Goal: Information Seeking & Learning: Learn about a topic

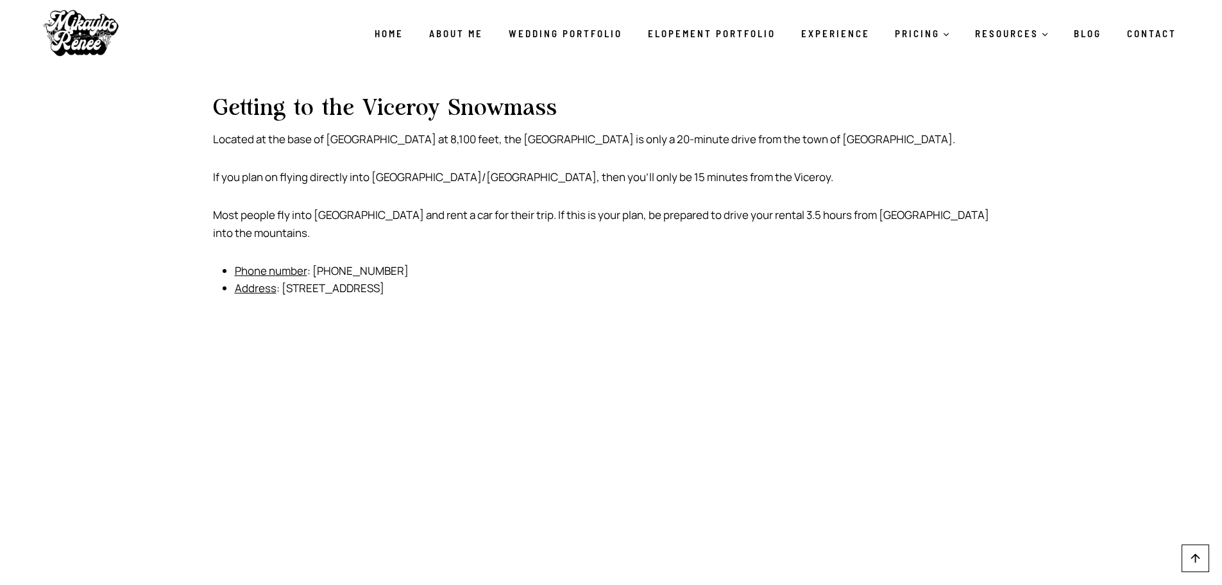
scroll to position [578, 0]
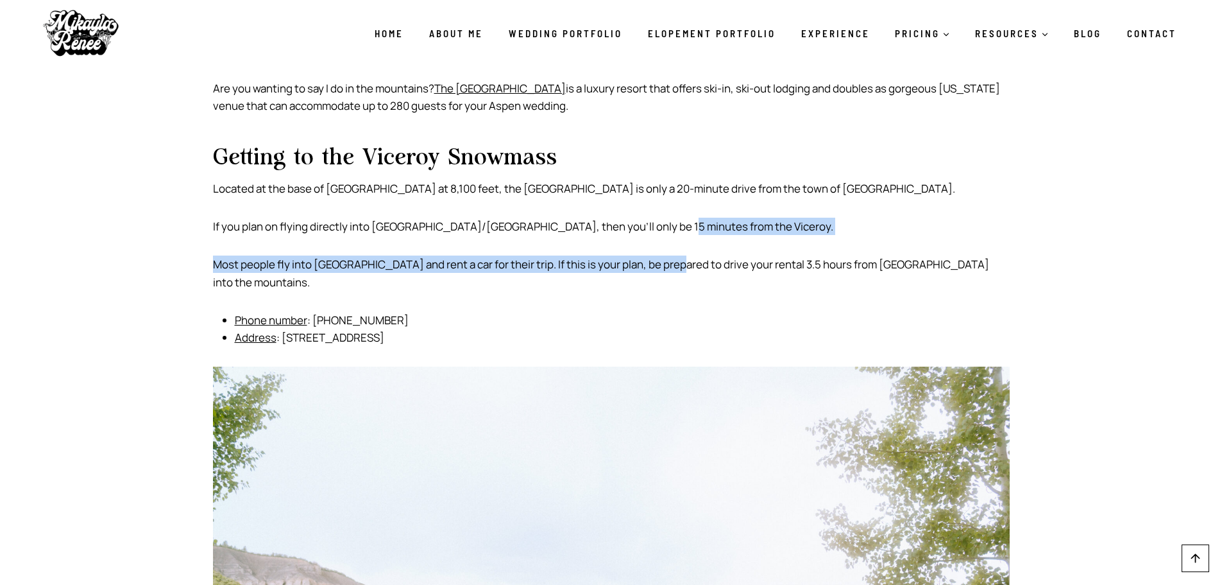
drag, startPoint x: 659, startPoint y: 205, endPoint x: 666, endPoint y: 255, distance: 49.9
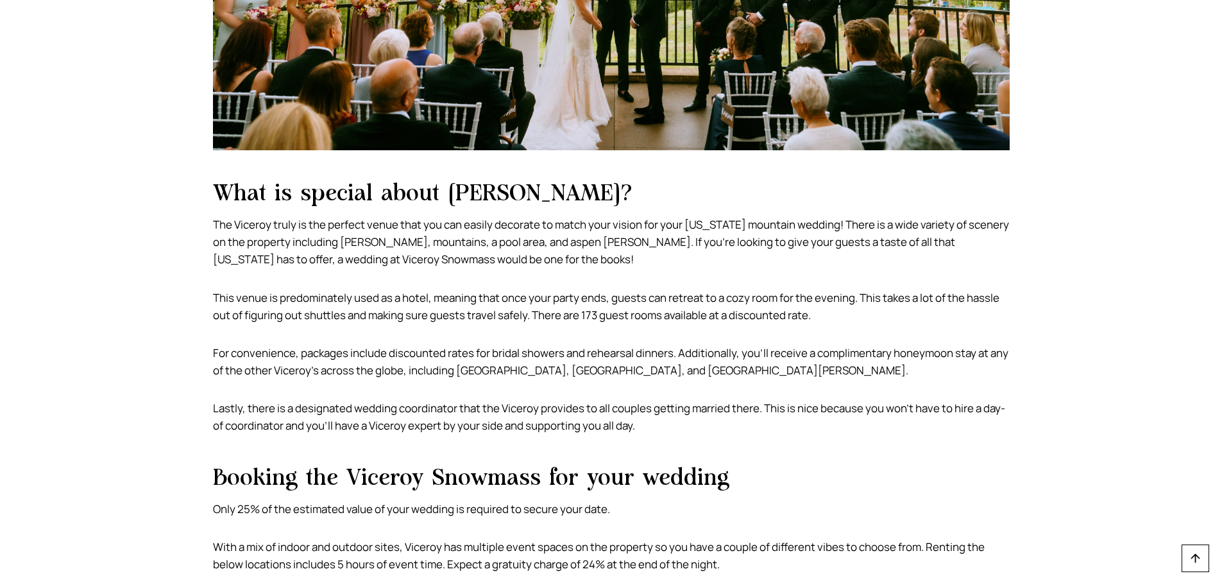
scroll to position [1348, 0]
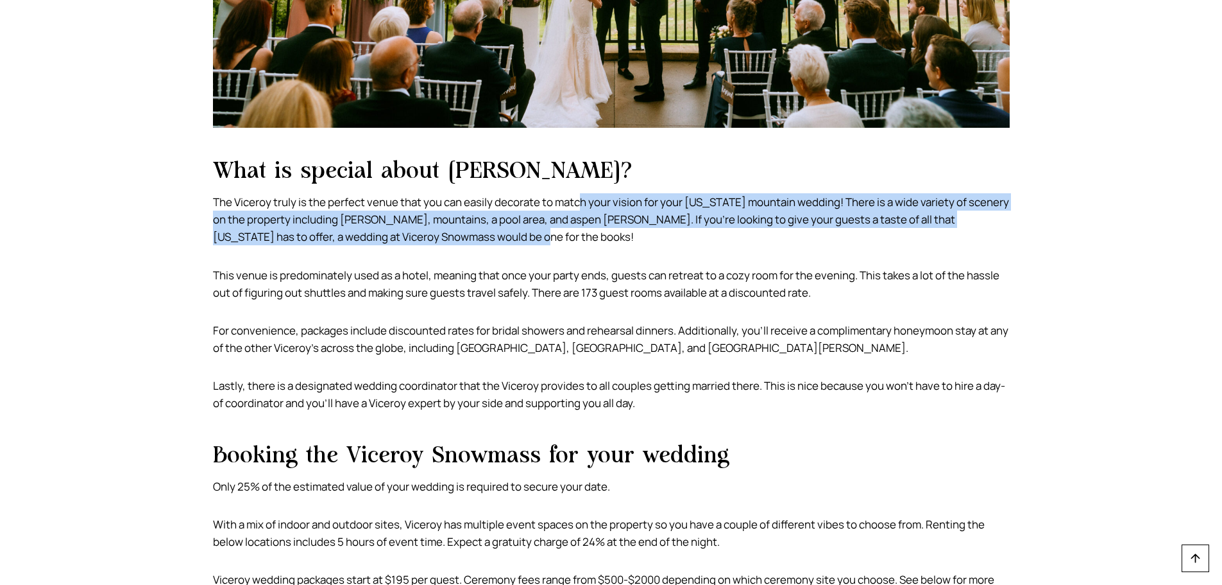
drag, startPoint x: 585, startPoint y: 196, endPoint x: 606, endPoint y: 239, distance: 47.9
click at [606, 239] on p "The Viceroy truly is the perfect venue that you can easily decorate to match yo…" at bounding box center [611, 219] width 797 height 53
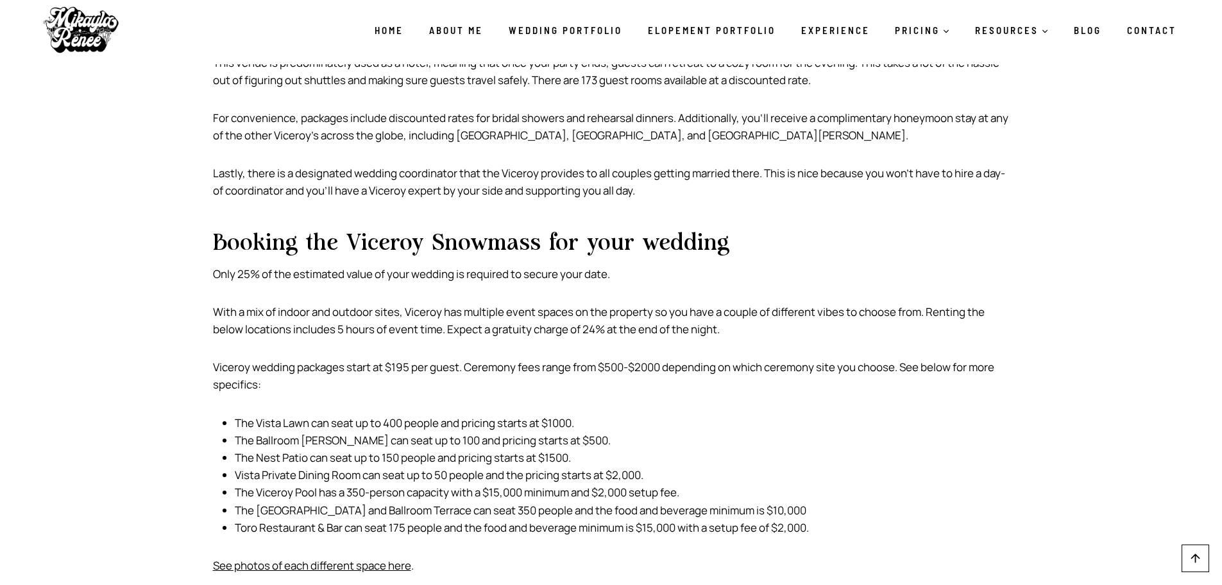
scroll to position [1540, 0]
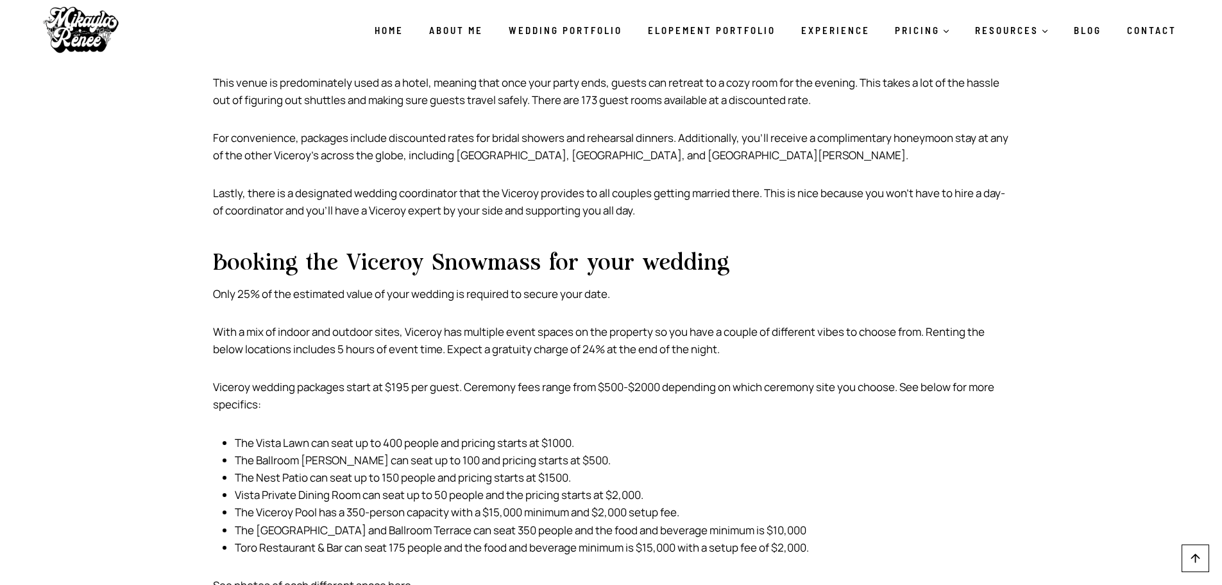
click at [533, 81] on p "This venue is predominately used as a hotel, meaning that once your party ends,…" at bounding box center [611, 91] width 797 height 35
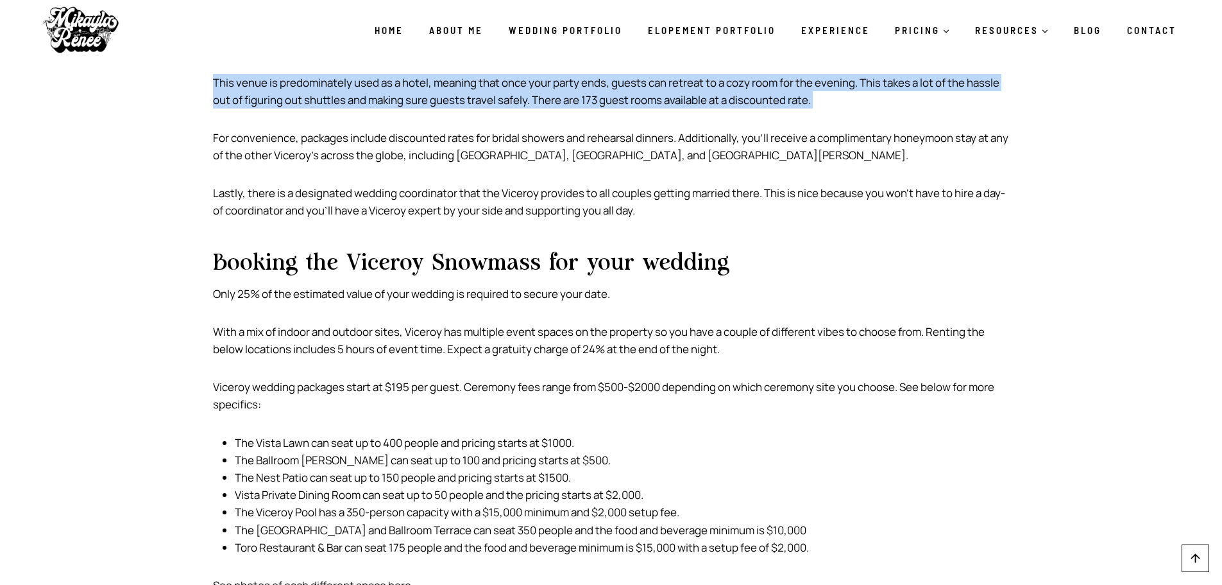
click at [533, 81] on p "This venue is predominately used as a hotel, meaning that once your party ends,…" at bounding box center [611, 91] width 797 height 35
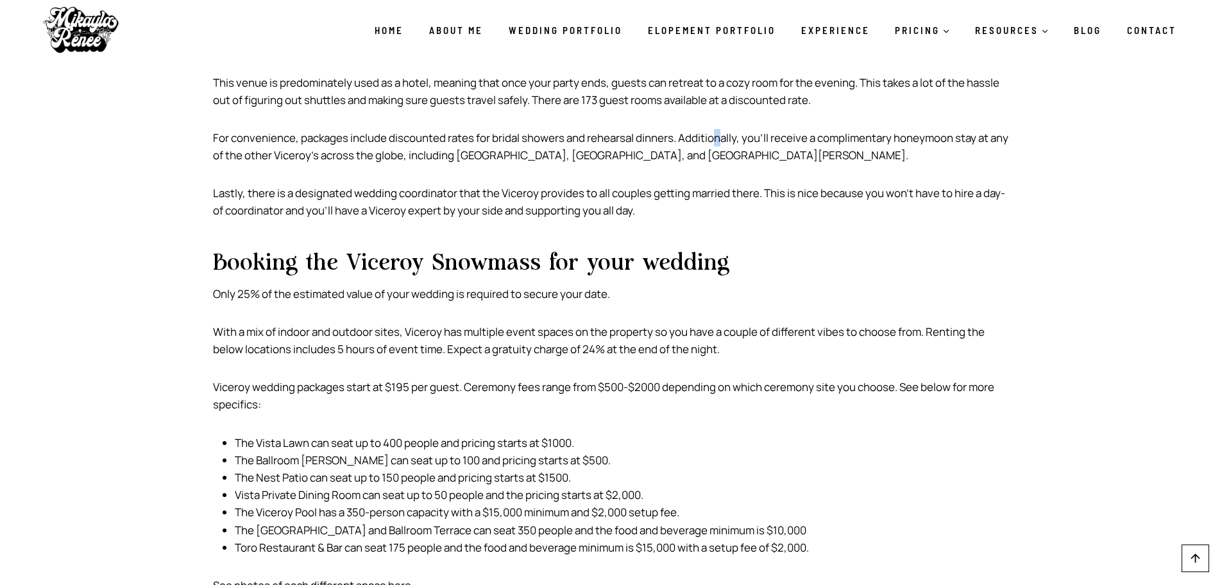
drag, startPoint x: 718, startPoint y: 144, endPoint x: 721, endPoint y: 124, distance: 20.2
click at [721, 144] on p "For convenience, packages include discounted rates for bridal showers and rehea…" at bounding box center [611, 146] width 797 height 35
drag, startPoint x: 732, startPoint y: 73, endPoint x: 748, endPoint y: 85, distance: 20.2
click at [748, 85] on p "This venue is predominately used as a hotel, meaning that once your party ends,…" at bounding box center [611, 91] width 797 height 35
click at [750, 86] on p "This venue is predominately used as a hotel, meaning that once your party ends,…" at bounding box center [611, 91] width 797 height 35
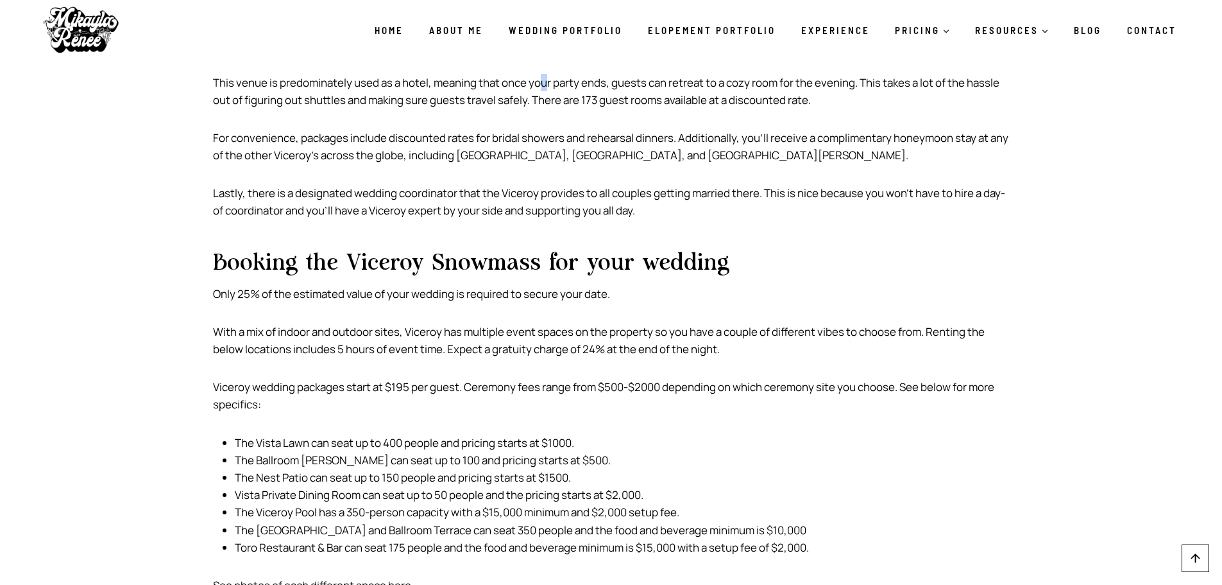
click at [542, 74] on p "This venue is predominately used as a hotel, meaning that once your party ends,…" at bounding box center [611, 91] width 797 height 35
click at [366, 74] on p "This venue is predominately used as a hotel, meaning that once your party ends,…" at bounding box center [611, 91] width 797 height 35
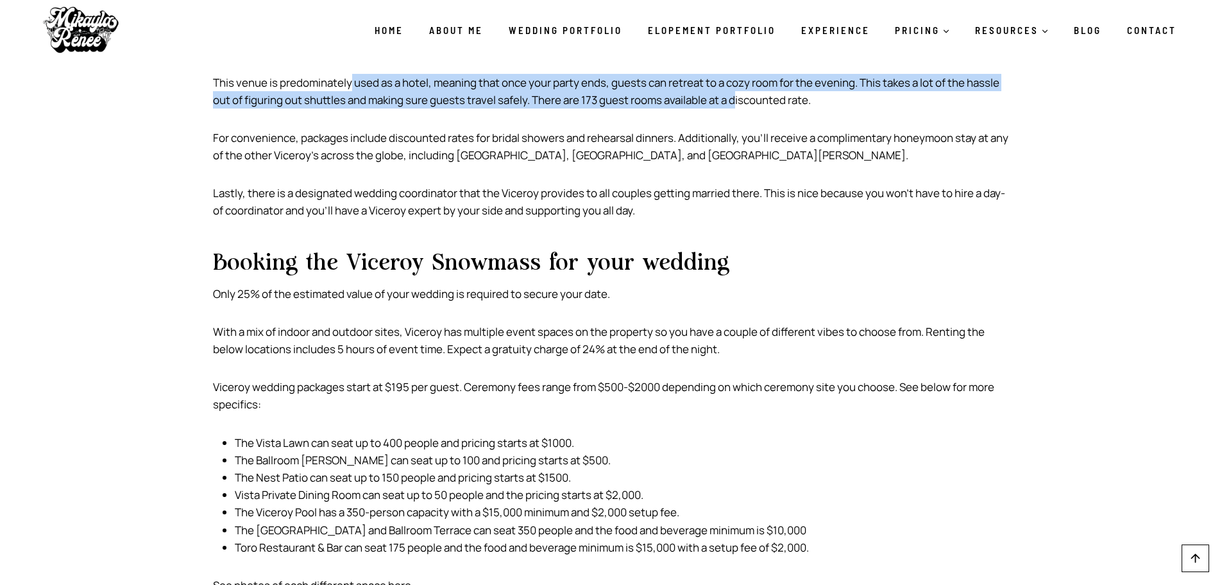
drag, startPoint x: 350, startPoint y: 76, endPoint x: 741, endPoint y: 103, distance: 391.1
click at [741, 103] on p "This venue is predominately used as a hotel, meaning that once your party ends,…" at bounding box center [611, 91] width 797 height 35
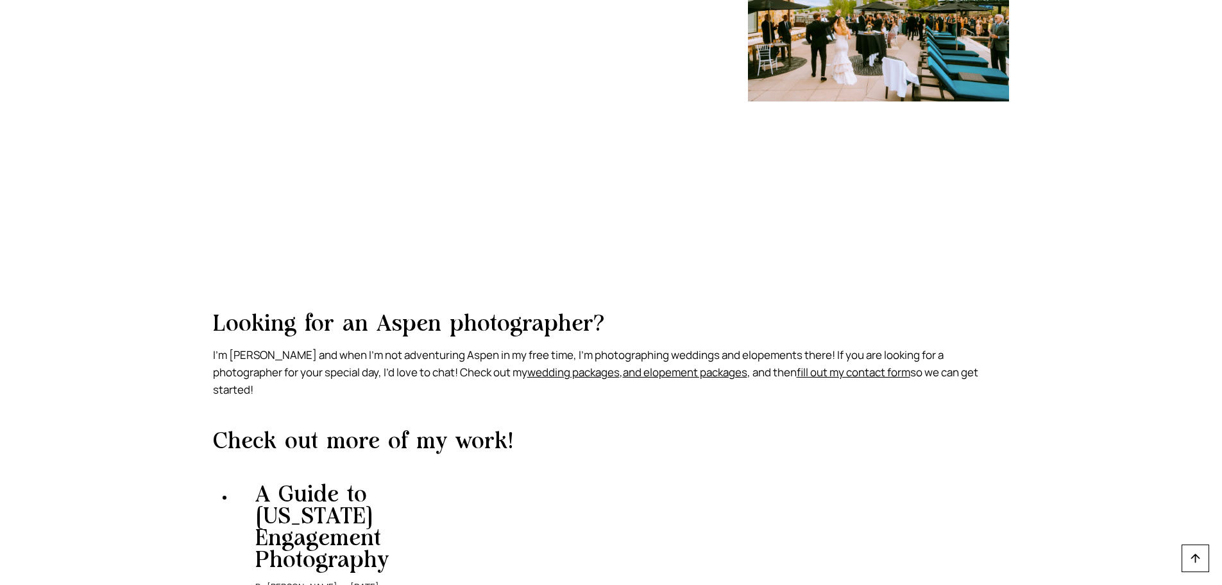
scroll to position [3209, 0]
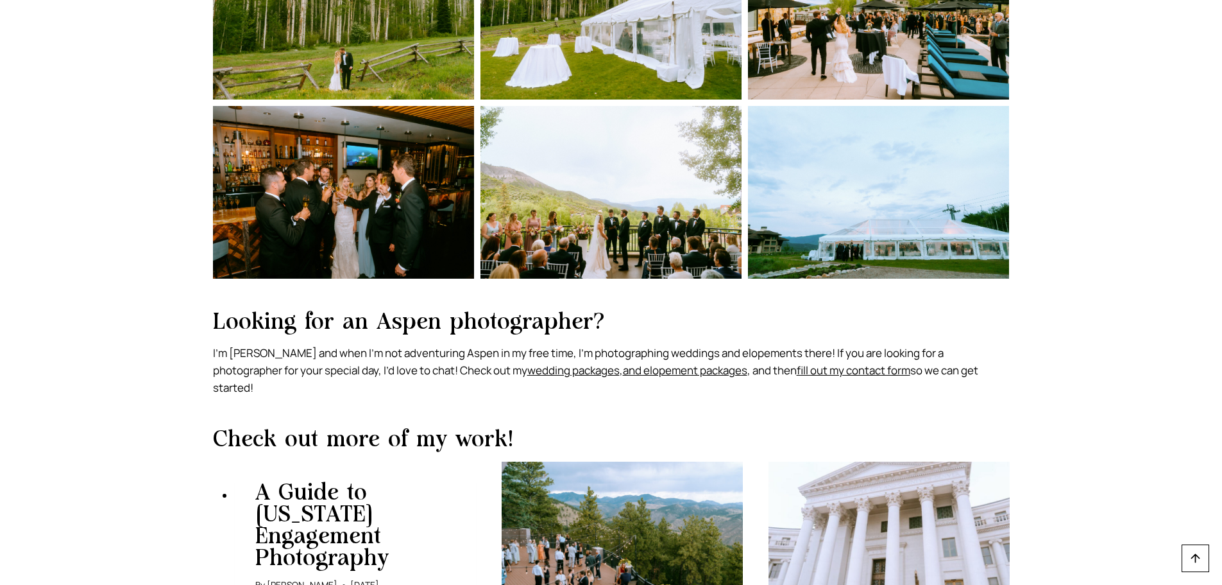
click at [779, 222] on img at bounding box center [878, 192] width 261 height 173
